Goal: Task Accomplishment & Management: Complete application form

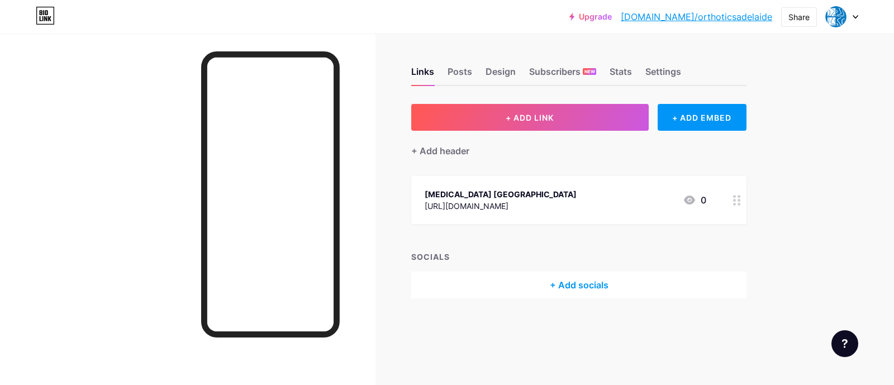
click at [858, 26] on div at bounding box center [842, 17] width 32 height 20
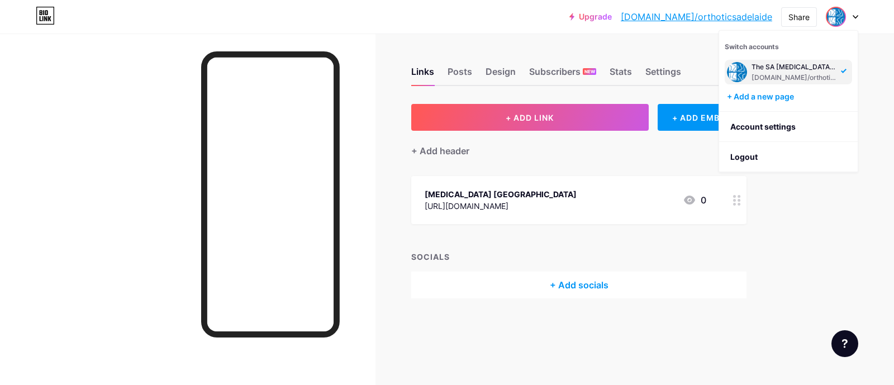
click at [852, 14] on div at bounding box center [842, 17] width 32 height 20
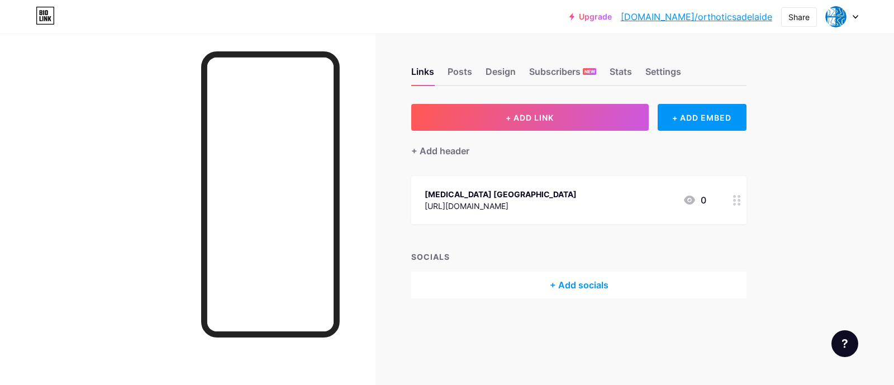
click at [846, 15] on div at bounding box center [842, 17] width 32 height 20
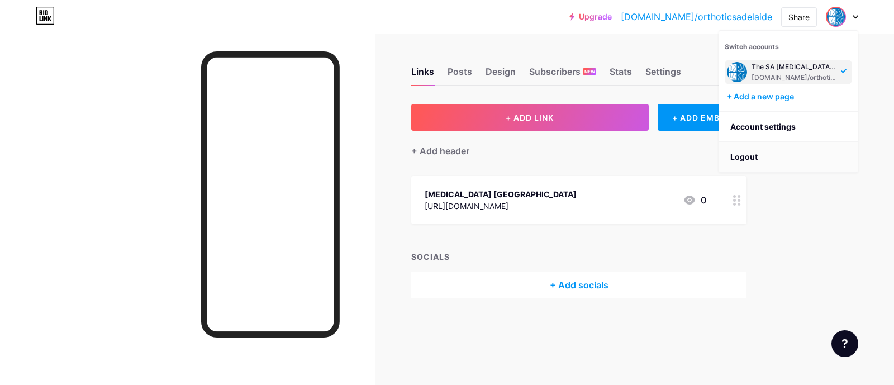
click at [764, 159] on li "Logout" at bounding box center [788, 157] width 139 height 30
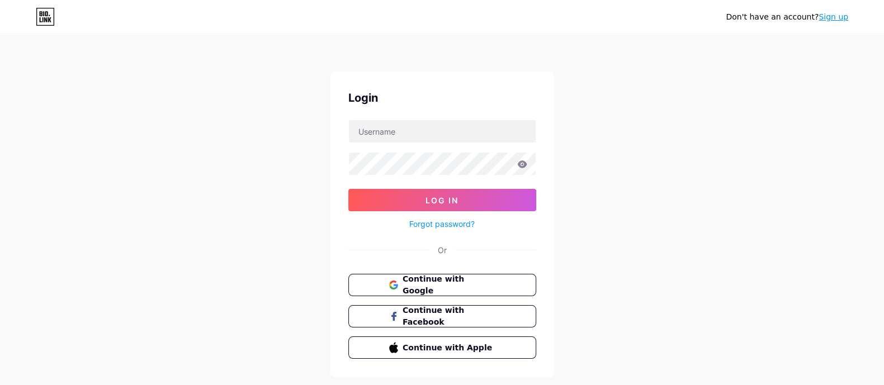
click at [844, 19] on link "Sign up" at bounding box center [833, 16] width 30 height 9
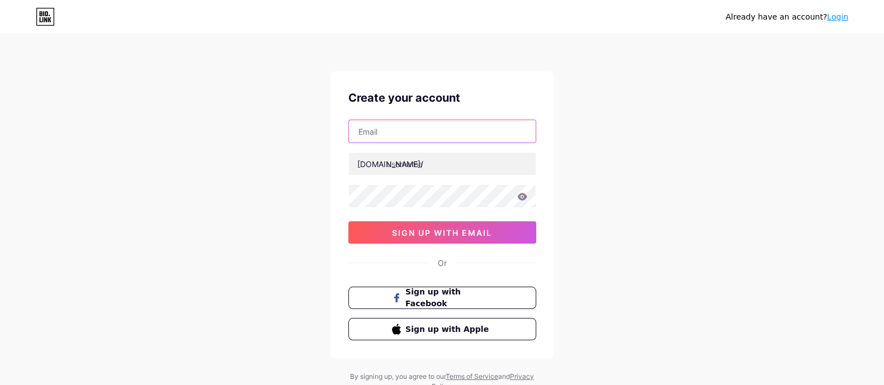
drag, startPoint x: 390, startPoint y: 132, endPoint x: 222, endPoint y: 32, distance: 195.1
click at [390, 132] on input "text" at bounding box center [442, 131] width 187 height 22
paste input "[EMAIL_ADDRESS][DOMAIN_NAME]"
type input "[EMAIL_ADDRESS][DOMAIN_NAME]"
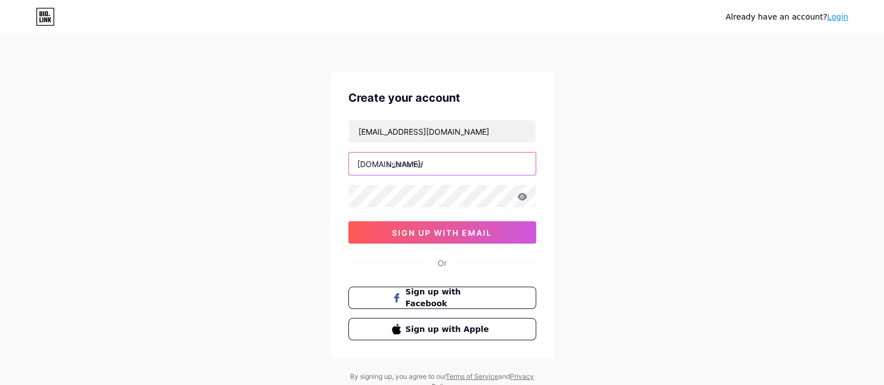
click at [401, 165] on input "text" at bounding box center [442, 164] width 187 height 22
paste input "veluxskylightflashingsadelaide"
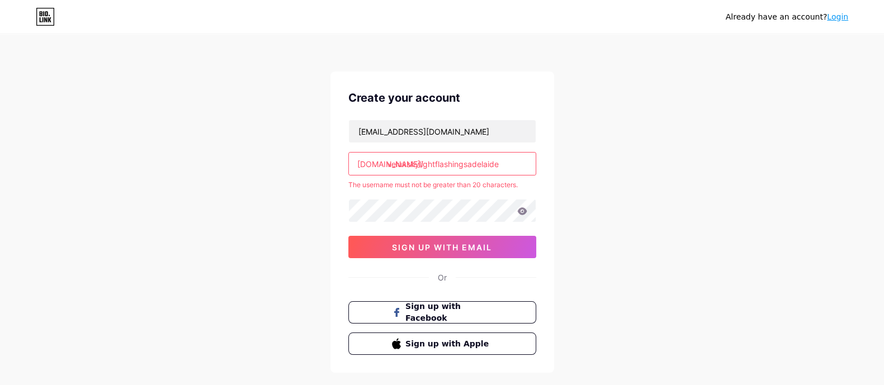
drag, startPoint x: 467, startPoint y: 165, endPoint x: 547, endPoint y: 161, distance: 80.6
click at [547, 161] on div "Create your account [EMAIL_ADDRESS][DOMAIN_NAME] [DOMAIN_NAME]/ veluxskylightfl…" at bounding box center [442, 222] width 224 height 301
click at [608, 159] on div "Already have an account? Login Create your account [EMAIL_ADDRESS][DOMAIN_NAME]…" at bounding box center [442, 221] width 884 height 442
click at [490, 165] on input "veluxskylightflashings" at bounding box center [442, 164] width 187 height 22
drag, startPoint x: 437, startPoint y: 165, endPoint x: 562, endPoint y: 164, distance: 124.7
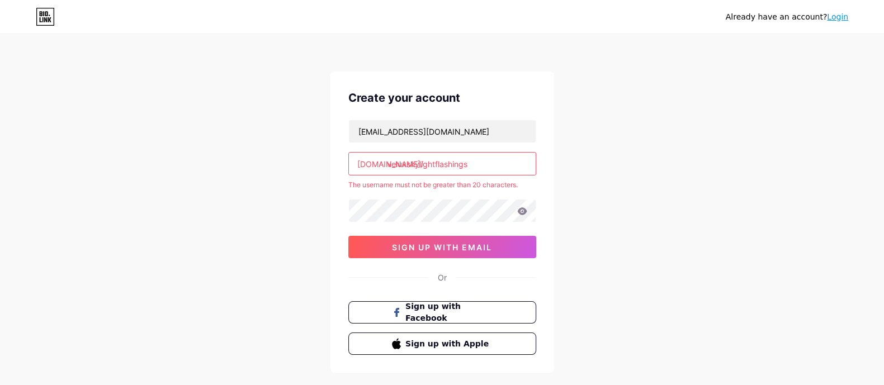
click at [561, 165] on div "Already have an account? Login Create your account [EMAIL_ADDRESS][DOMAIN_NAME]…" at bounding box center [442, 221] width 884 height 442
click at [564, 162] on div "Already have an account? Login Create your account [EMAIL_ADDRESS][DOMAIN_NAME]…" at bounding box center [442, 221] width 884 height 442
click at [453, 173] on input "veluxskylight" at bounding box center [442, 164] width 187 height 22
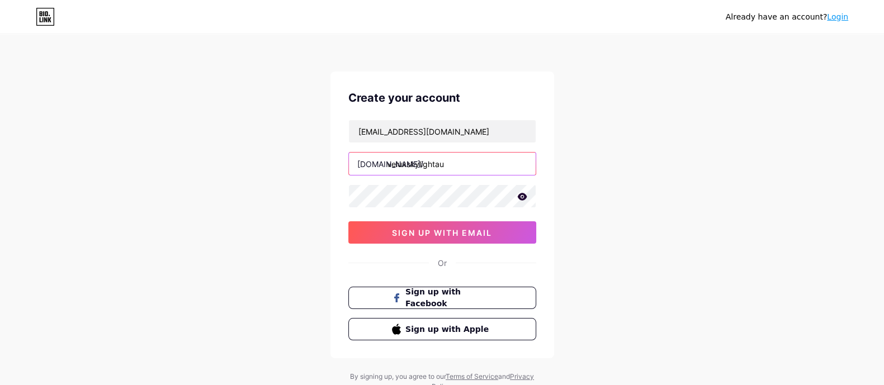
type input "veluxskylightau"
click at [634, 186] on div "Already have an account? Login Create your account [EMAIL_ADDRESS][DOMAIN_NAME]…" at bounding box center [442, 214] width 884 height 428
click at [475, 163] on input "veluxskylightau" at bounding box center [442, 164] width 187 height 22
click at [475, 162] on input "veluxskylightau" at bounding box center [442, 164] width 187 height 22
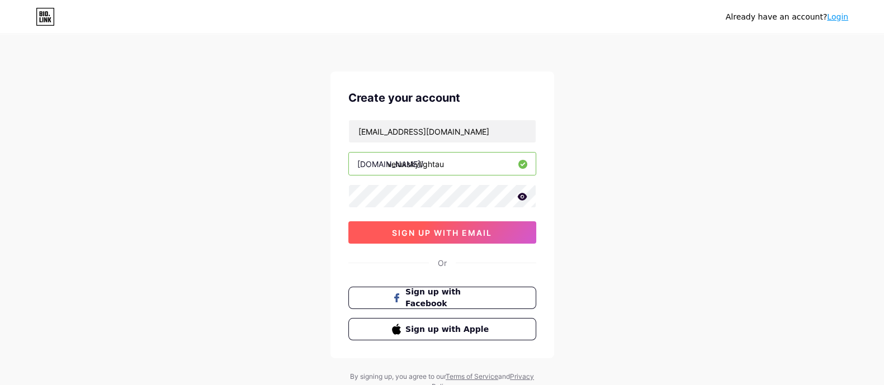
click at [465, 229] on span "sign up with email" at bounding box center [442, 233] width 100 height 10
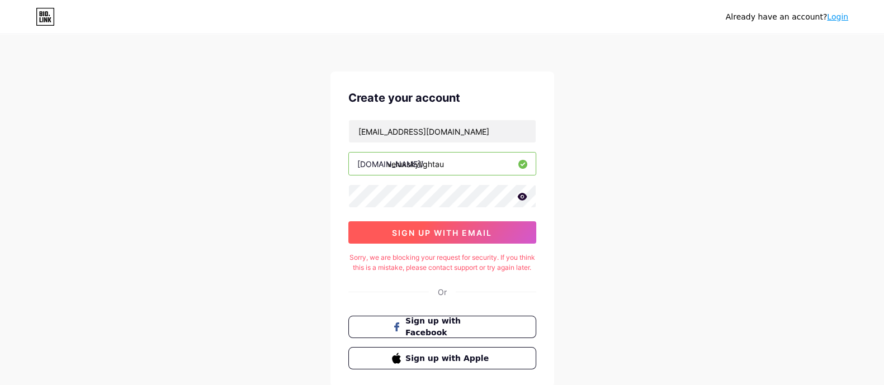
click at [473, 240] on button "sign up with email" at bounding box center [442, 232] width 188 height 22
drag, startPoint x: 80, startPoint y: 165, endPoint x: 116, endPoint y: 169, distance: 35.9
click at [80, 165] on div "Already have an account? Login Create your account [EMAIL_ADDRESS][DOMAIN_NAME]…" at bounding box center [442, 228] width 884 height 457
click at [456, 231] on span "sign up with email" at bounding box center [442, 233] width 100 height 10
click at [475, 229] on span "sign up with email" at bounding box center [442, 233] width 100 height 10
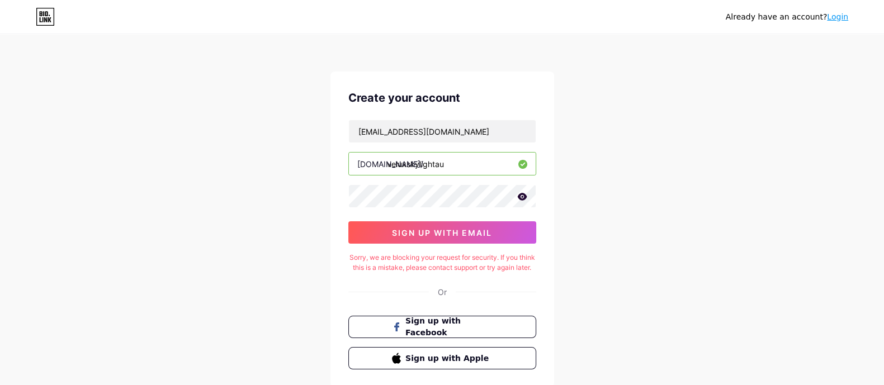
click at [453, 160] on input "veluxskylightau" at bounding box center [442, 164] width 187 height 22
